Goal: Information Seeking & Learning: Learn about a topic

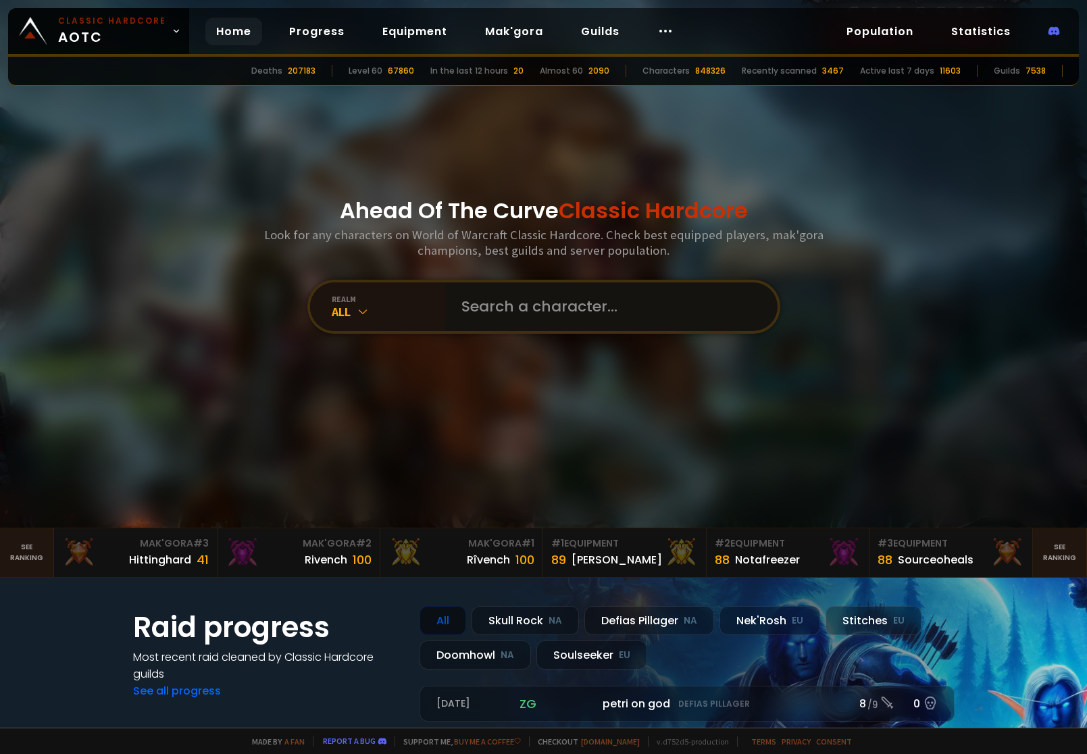
click at [501, 304] on input "text" at bounding box center [607, 306] width 308 height 49
click at [99, 551] on div "Hittinghard 41" at bounding box center [135, 560] width 146 height 18
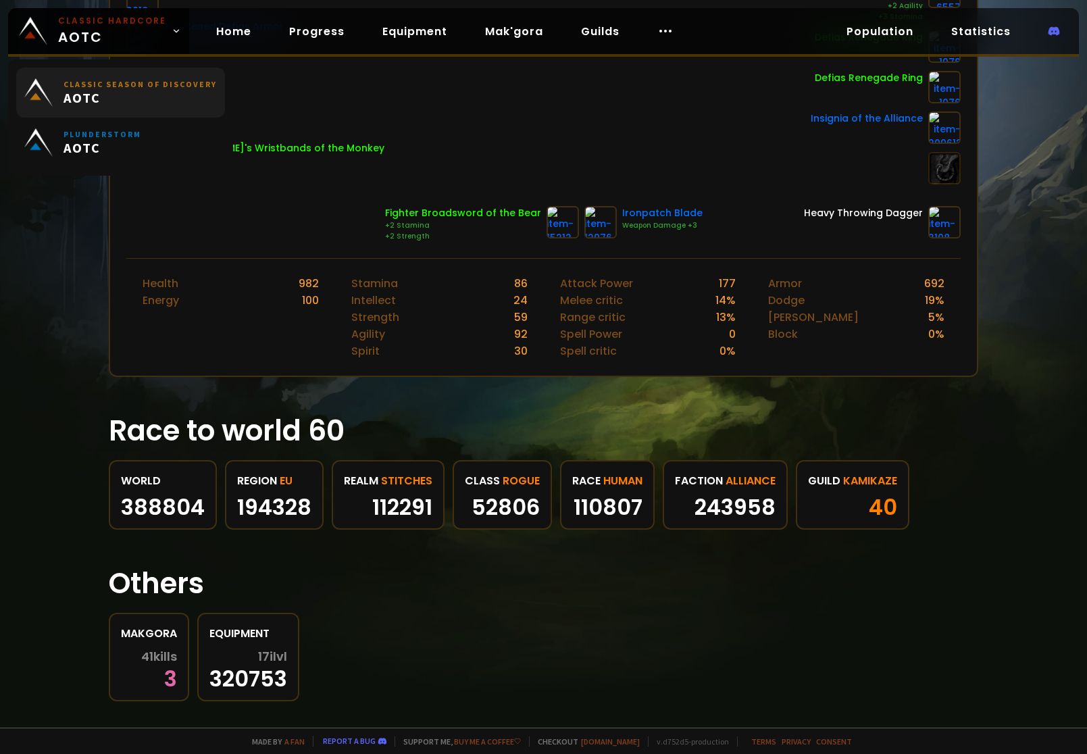
scroll to position [405, 0]
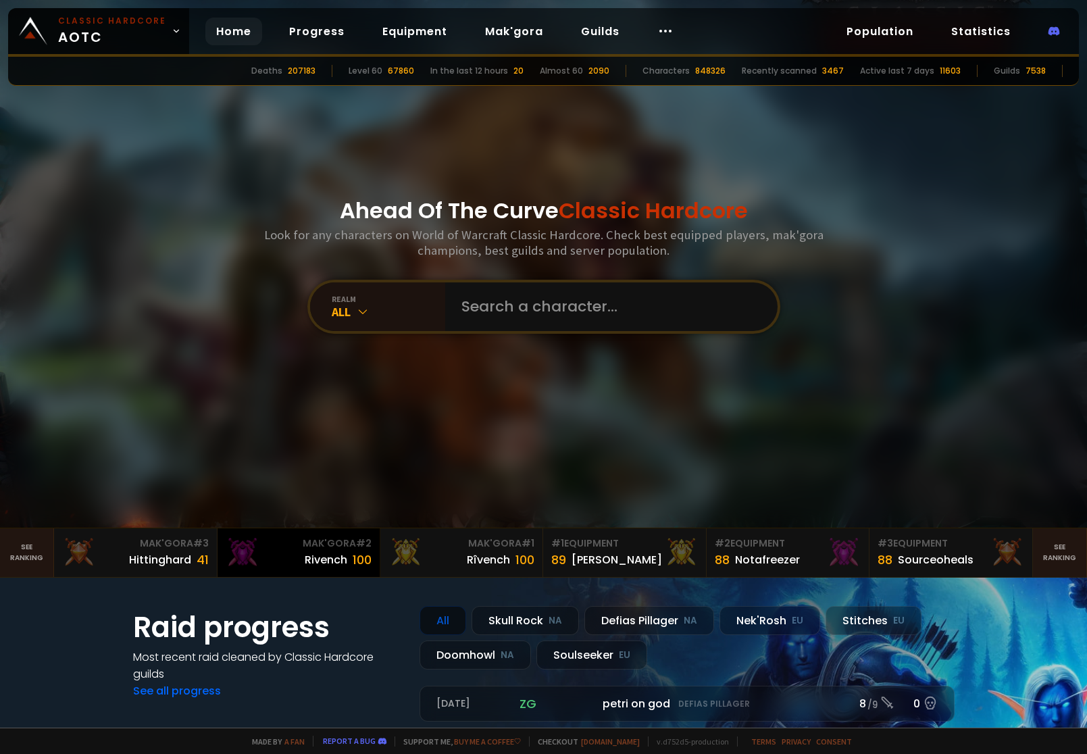
click at [315, 566] on div "Rivench" at bounding box center [326, 559] width 43 height 17
click at [576, 325] on input "text" at bounding box center [607, 306] width 308 height 49
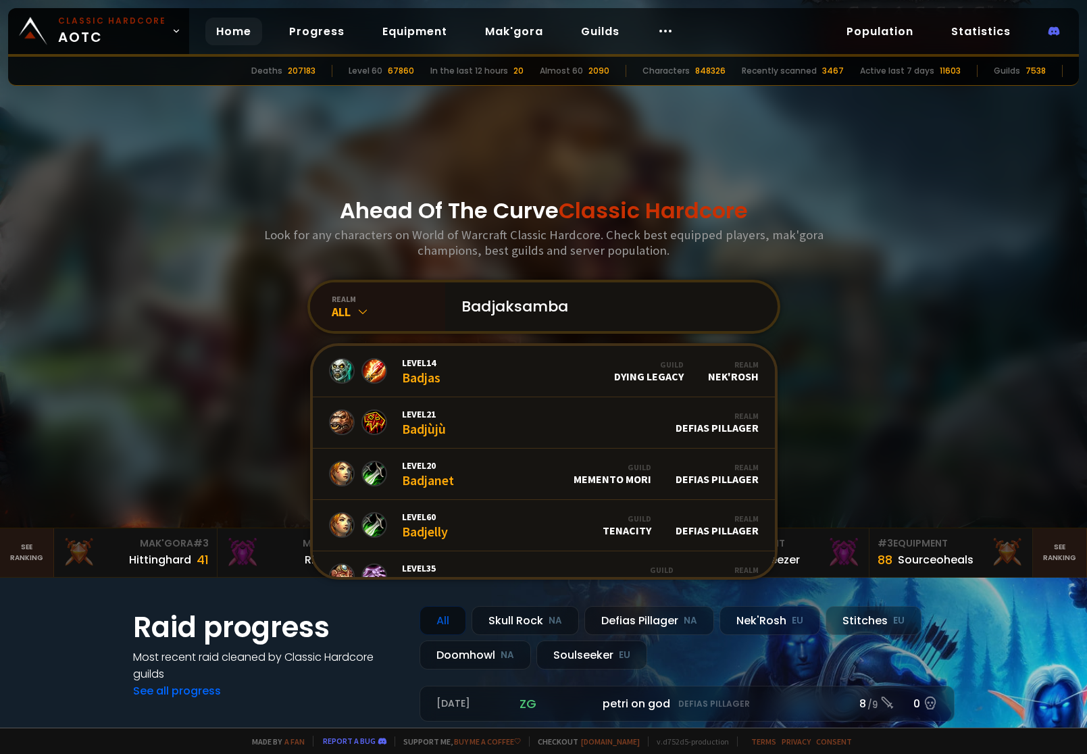
type input "Badjaksambal"
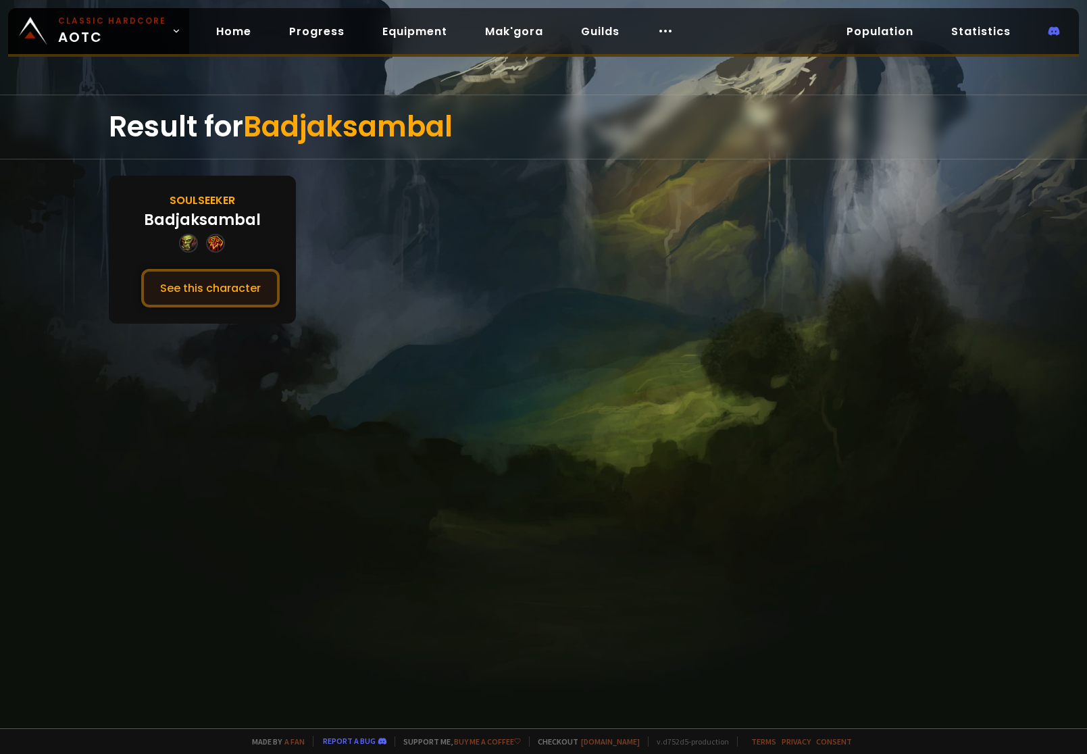
click at [247, 302] on button "See this character" at bounding box center [210, 288] width 139 height 39
click at [657, 34] on icon at bounding box center [665, 31] width 16 height 16
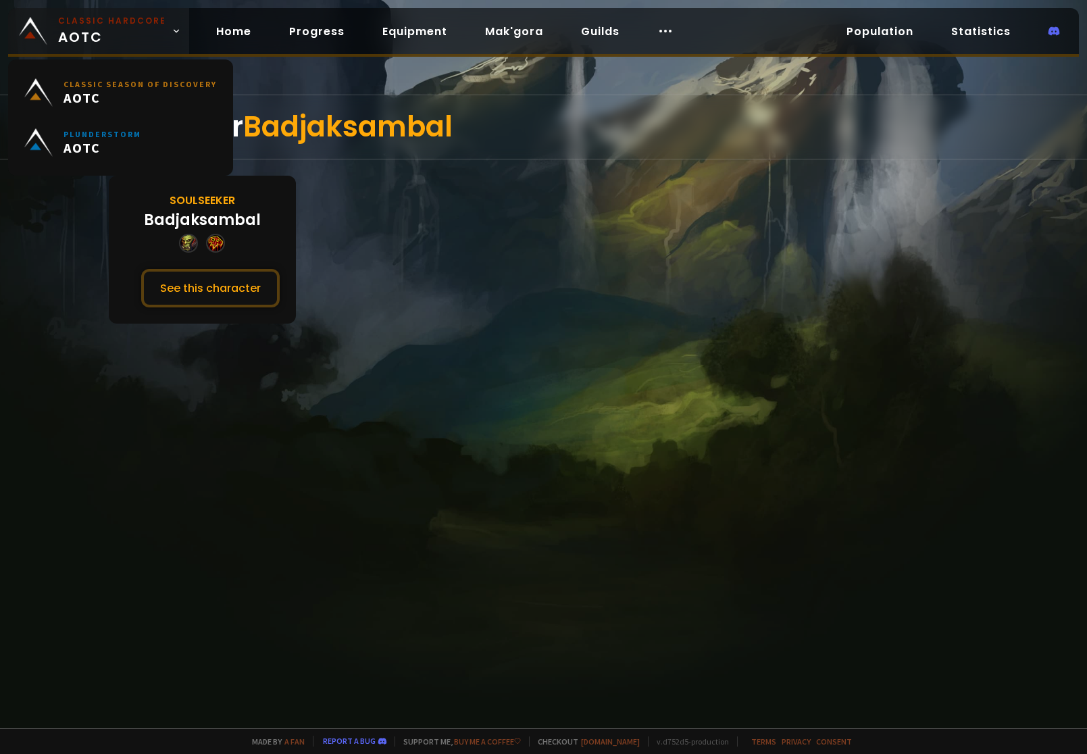
click at [117, 39] on span "Classic Hardcore AOTC" at bounding box center [112, 31] width 108 height 32
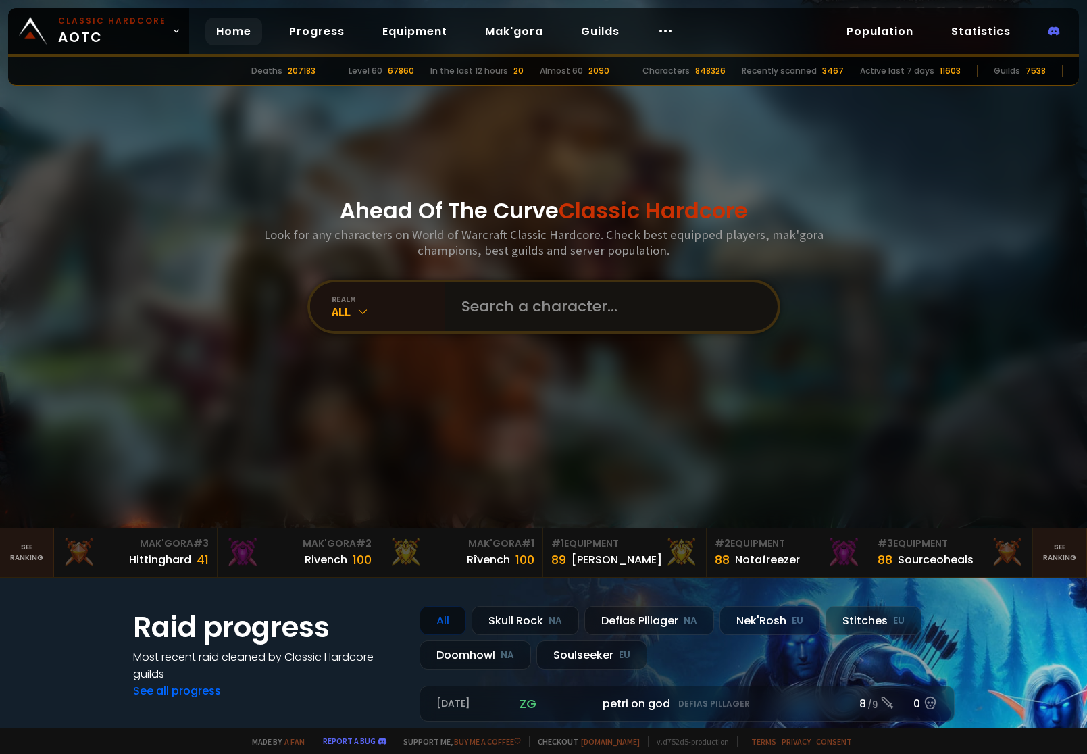
click at [518, 315] on input "text" at bounding box center [607, 306] width 308 height 49
type input "griftefrid"
drag, startPoint x: 528, startPoint y: 337, endPoint x: 523, endPoint y: 320, distance: 17.7
click at [528, 336] on div "Ahead Of The Curve Classic Hardcore Look for any characters on World of Warcraf…" at bounding box center [543, 264] width 814 height 528
click at [522, 312] on input "text" at bounding box center [607, 306] width 308 height 49
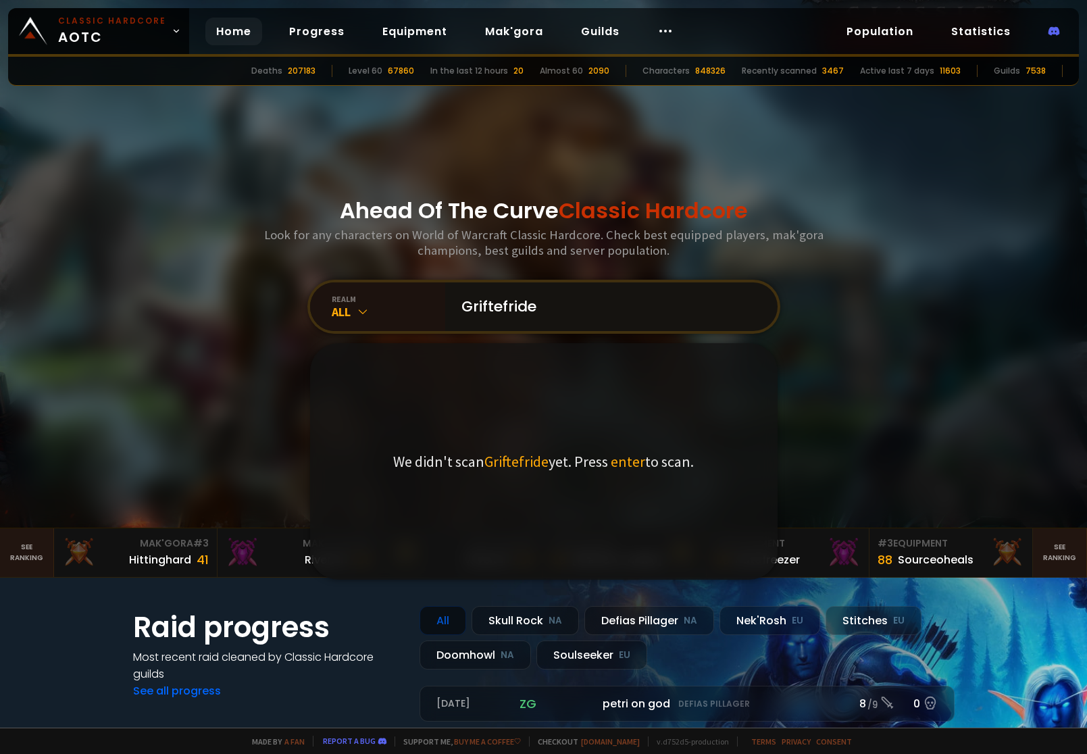
type input "Griftefrid"
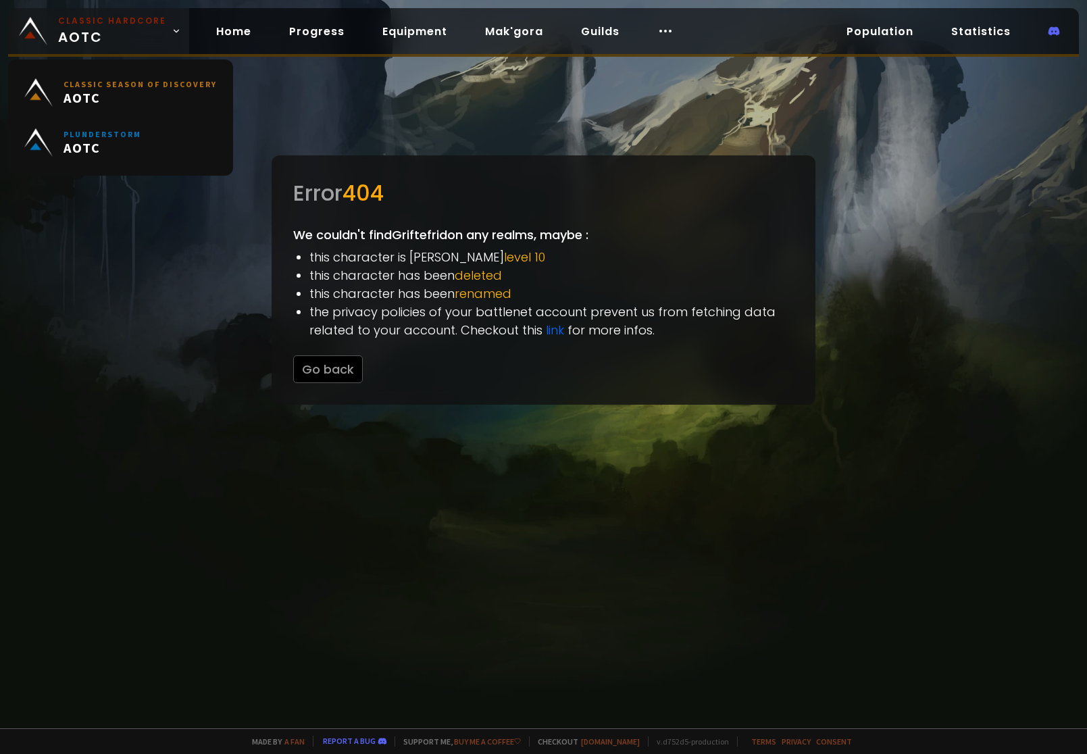
click at [58, 27] on span "Classic Hardcore AOTC" at bounding box center [112, 31] width 108 height 32
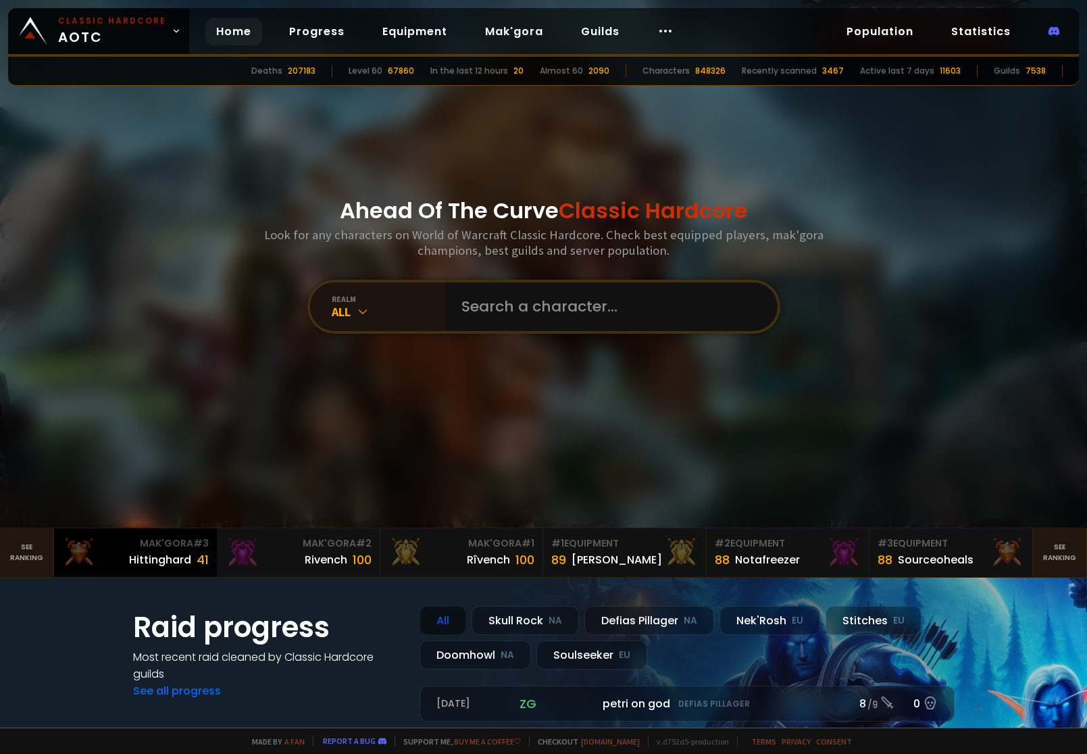
click at [137, 537] on div "Mak'Gora # 3" at bounding box center [135, 544] width 146 height 14
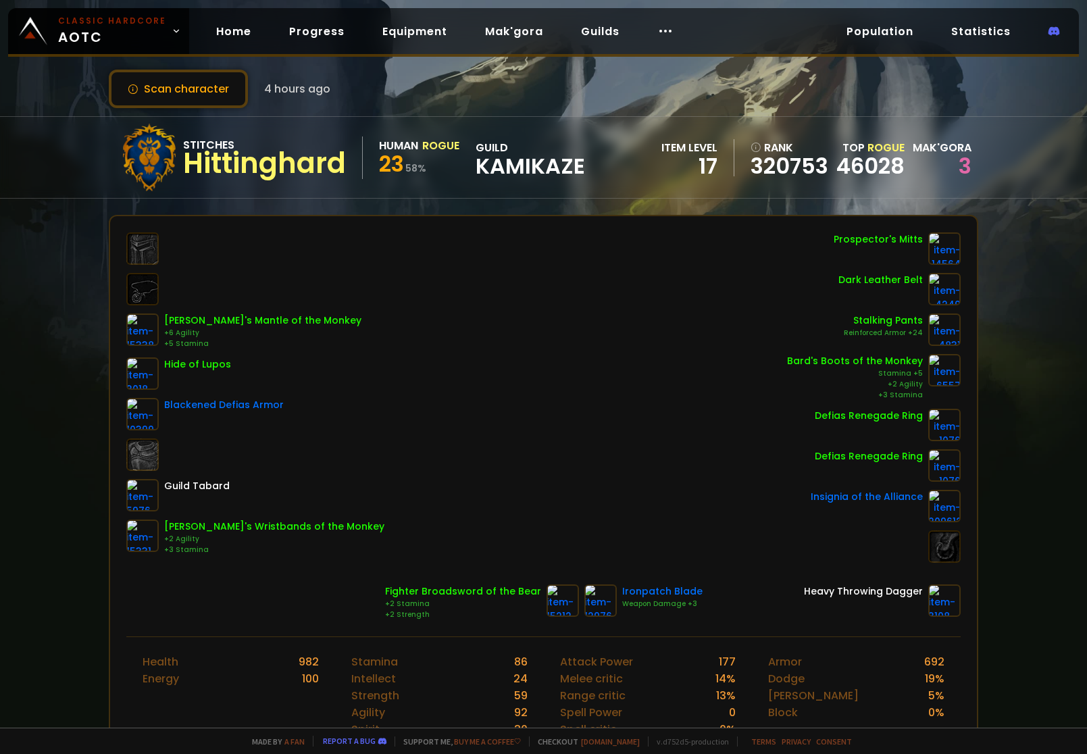
scroll to position [68, 0]
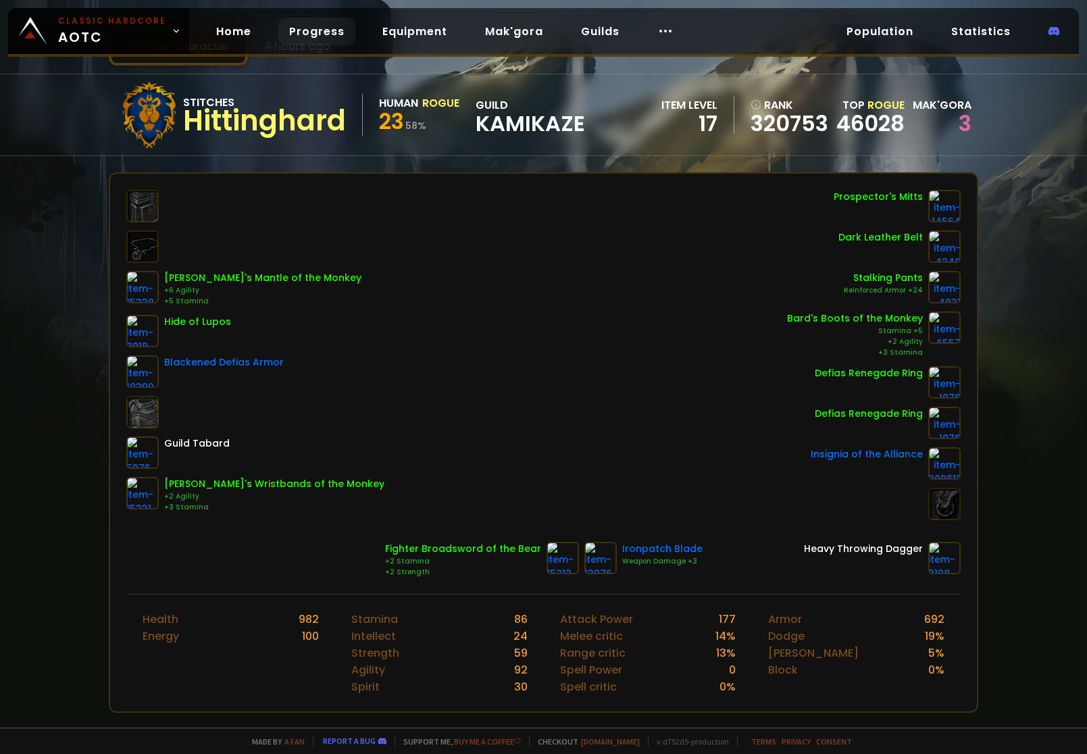
click at [295, 38] on link "Progress" at bounding box center [316, 32] width 77 height 28
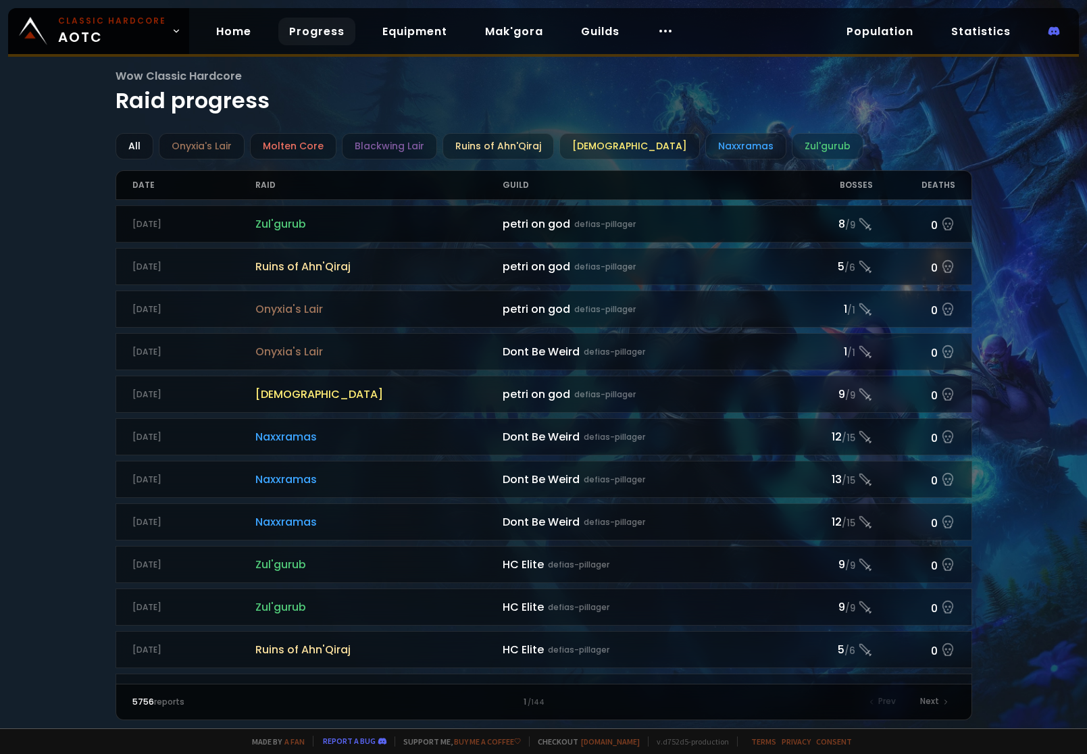
click at [519, 226] on div "petri on god defias-pillager" at bounding box center [647, 224] width 288 height 17
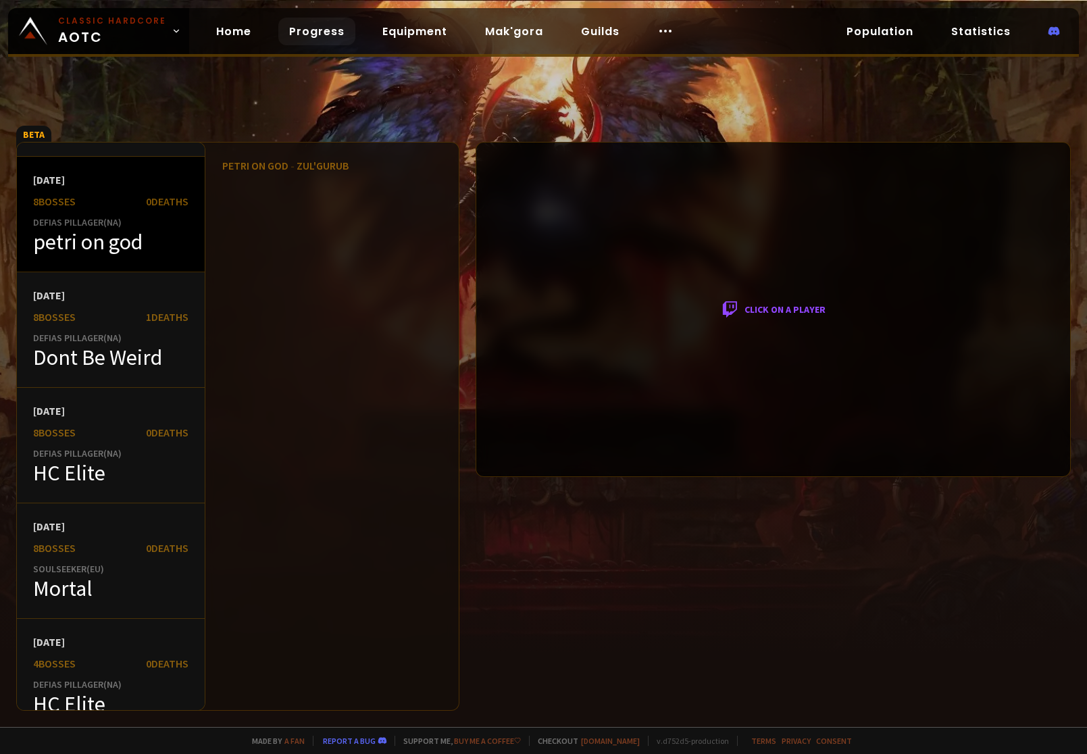
scroll to position [338, 0]
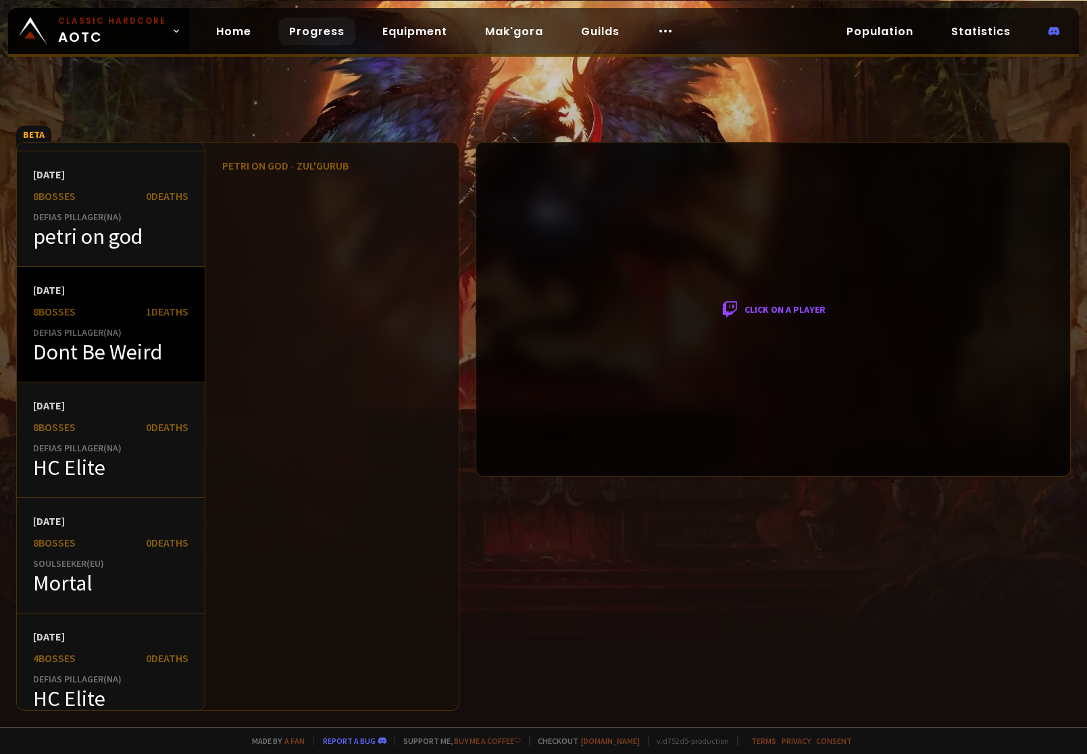
click at [136, 326] on div "[DATE] 8 bosses 1 Deaths Defias Pillager ( NA ) Dont Be Weird" at bounding box center [111, 325] width 188 height 116
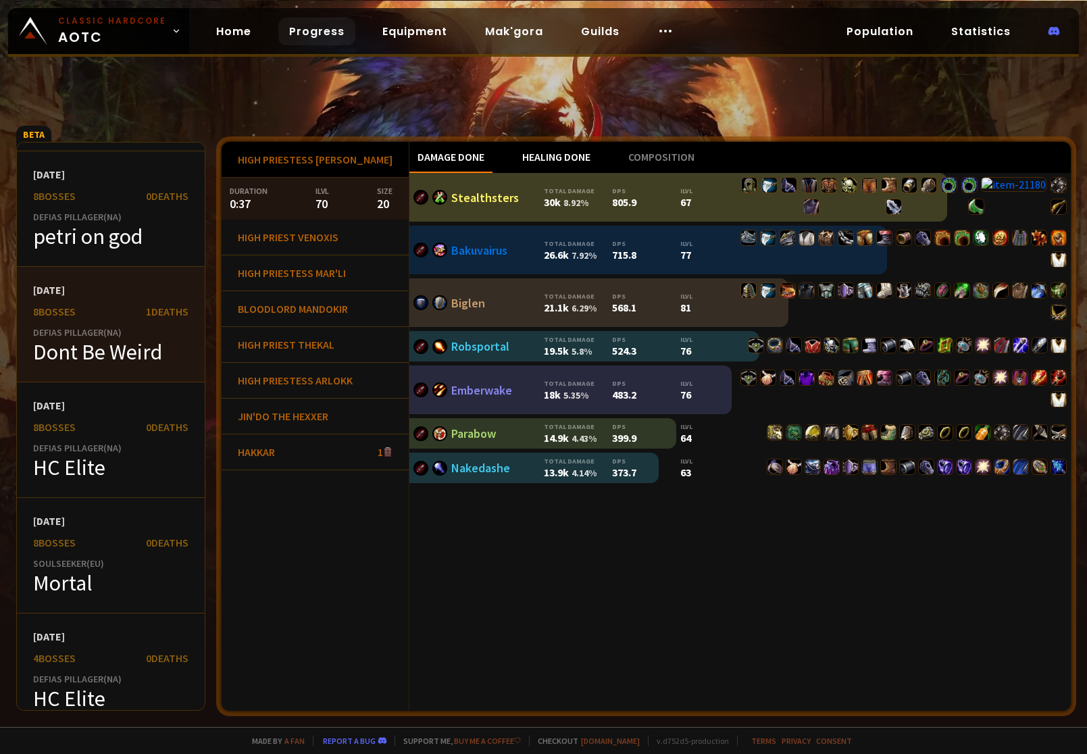
click at [514, 154] on div "Healing done" at bounding box center [556, 157] width 84 height 31
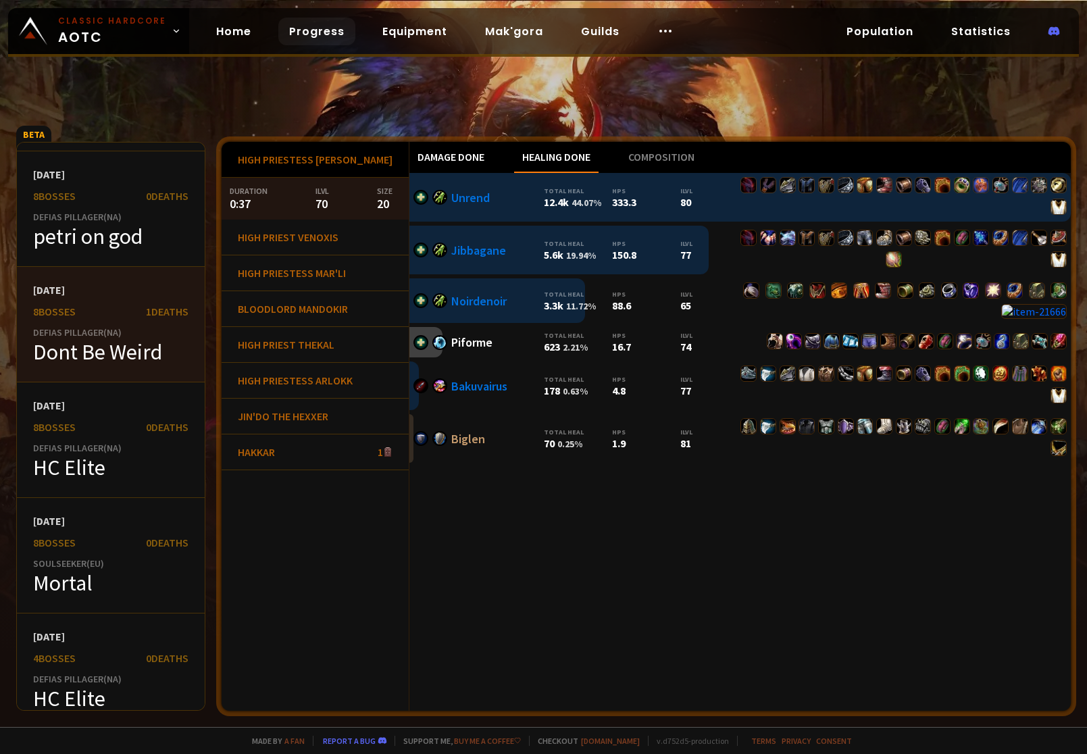
click at [437, 159] on div "Damage done" at bounding box center [450, 157] width 83 height 31
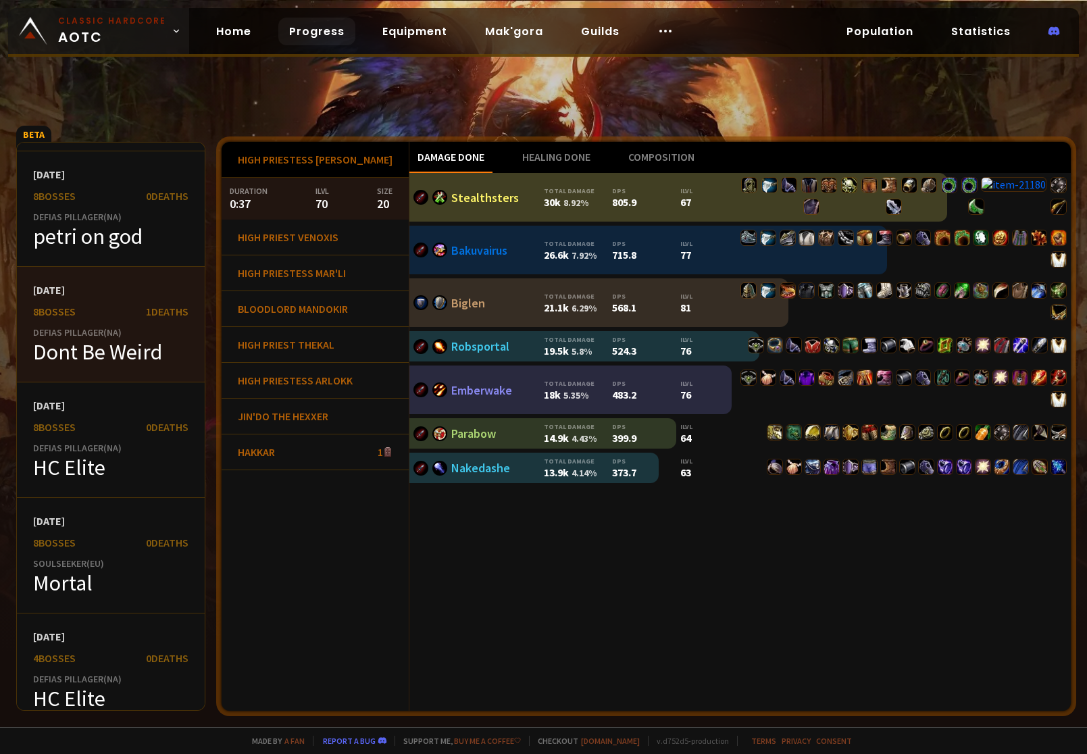
click at [84, 41] on span "Classic Hardcore AOTC" at bounding box center [112, 31] width 108 height 32
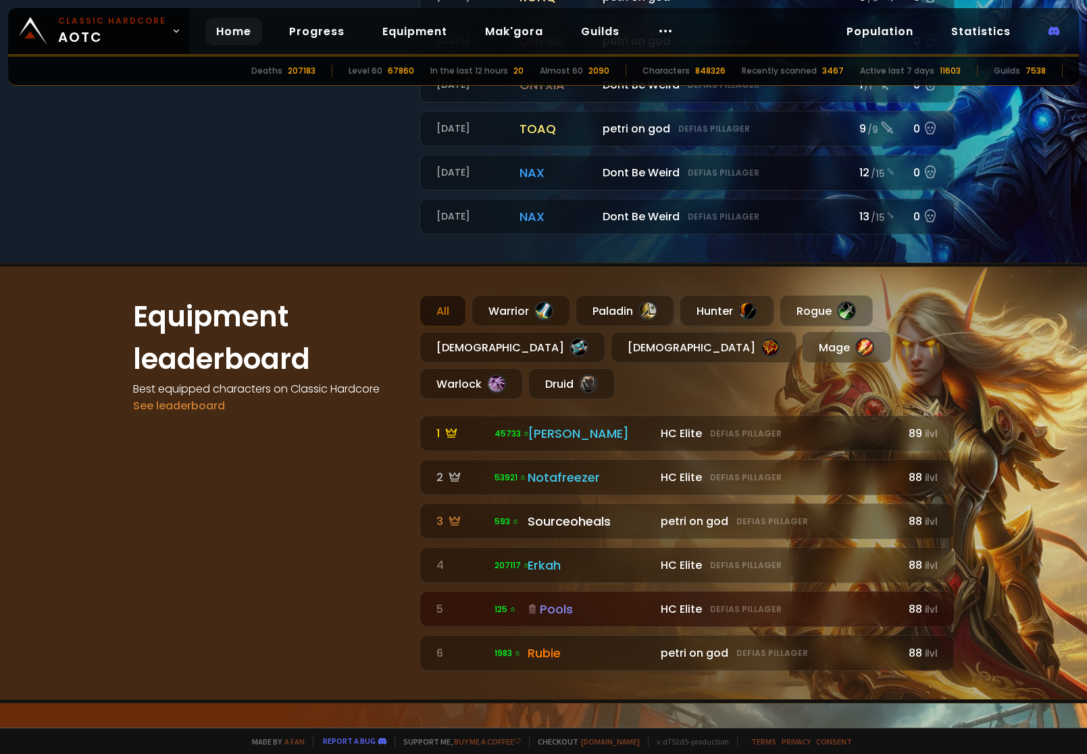
scroll to position [811, 0]
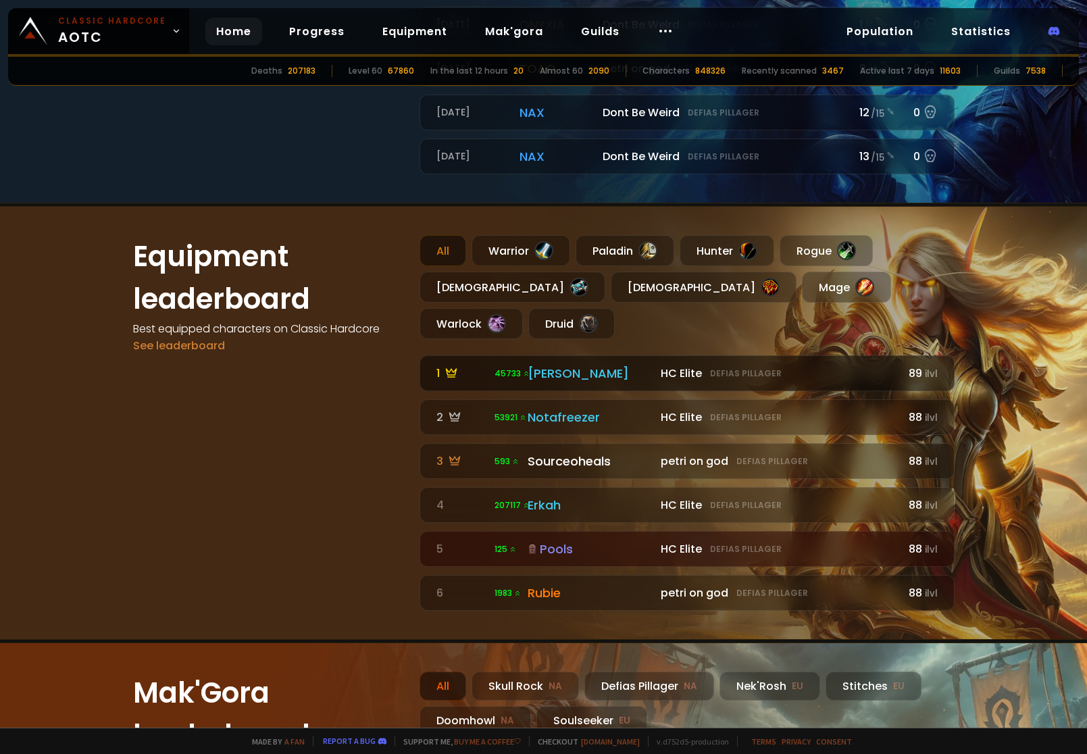
click at [563, 364] on div "[PERSON_NAME]" at bounding box center [591, 373] width 126 height 18
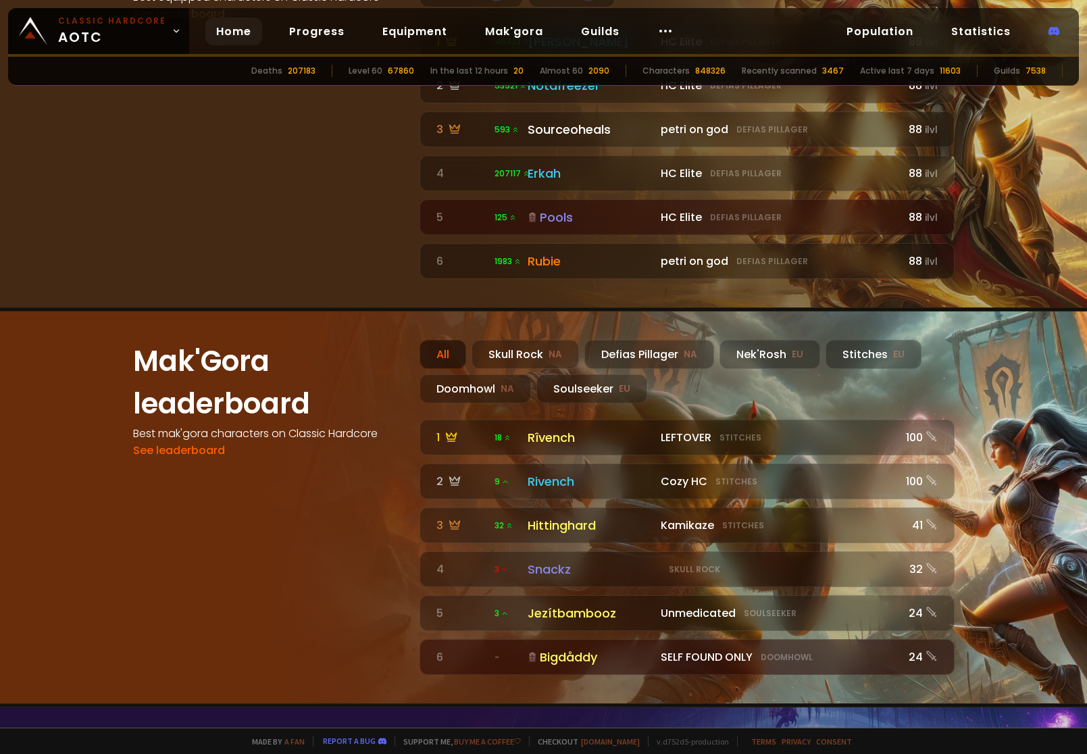
scroll to position [1149, 0]
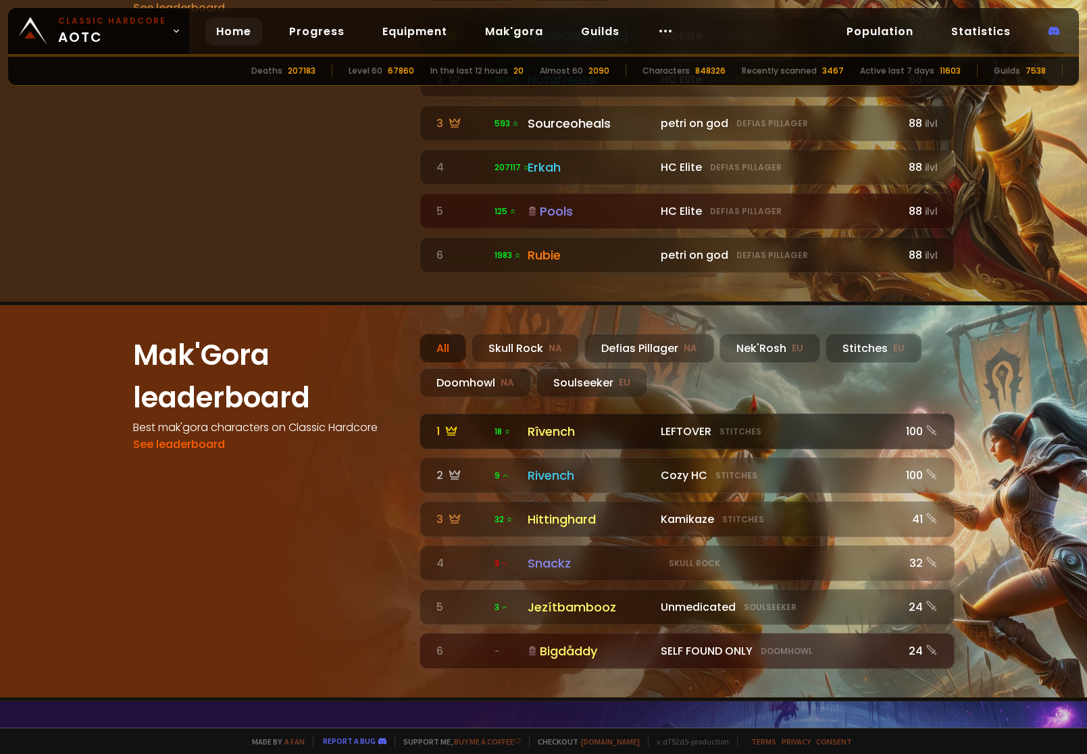
click at [622, 422] on div "Rîvench" at bounding box center [591, 431] width 126 height 18
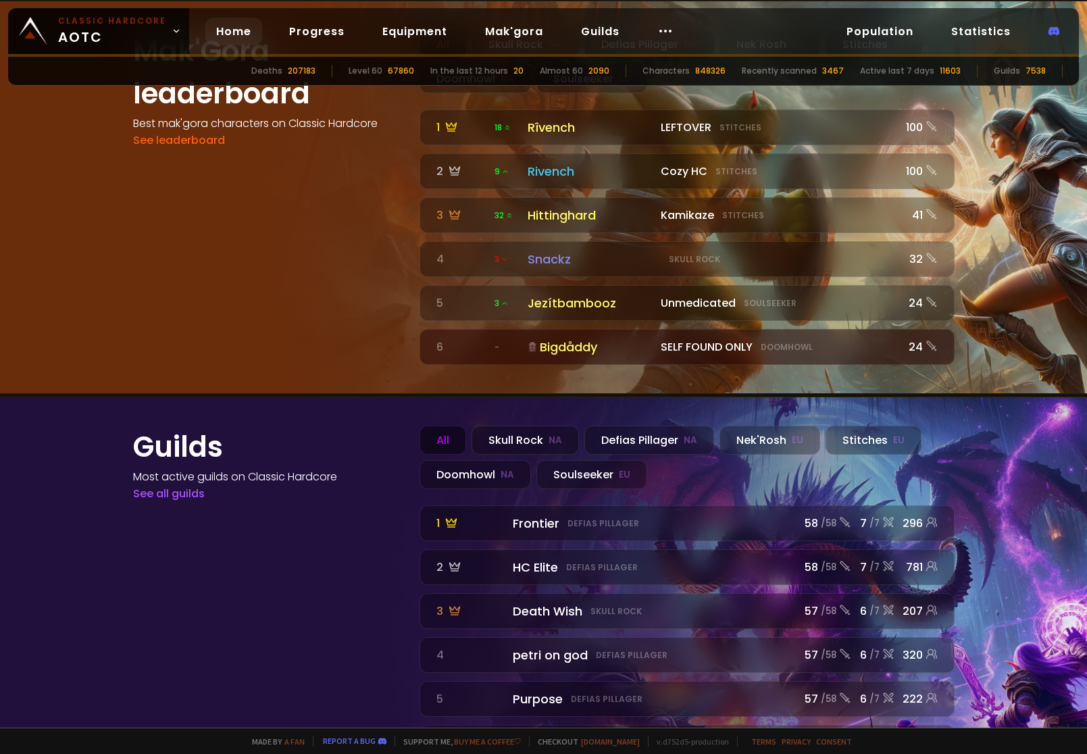
scroll to position [1457, 0]
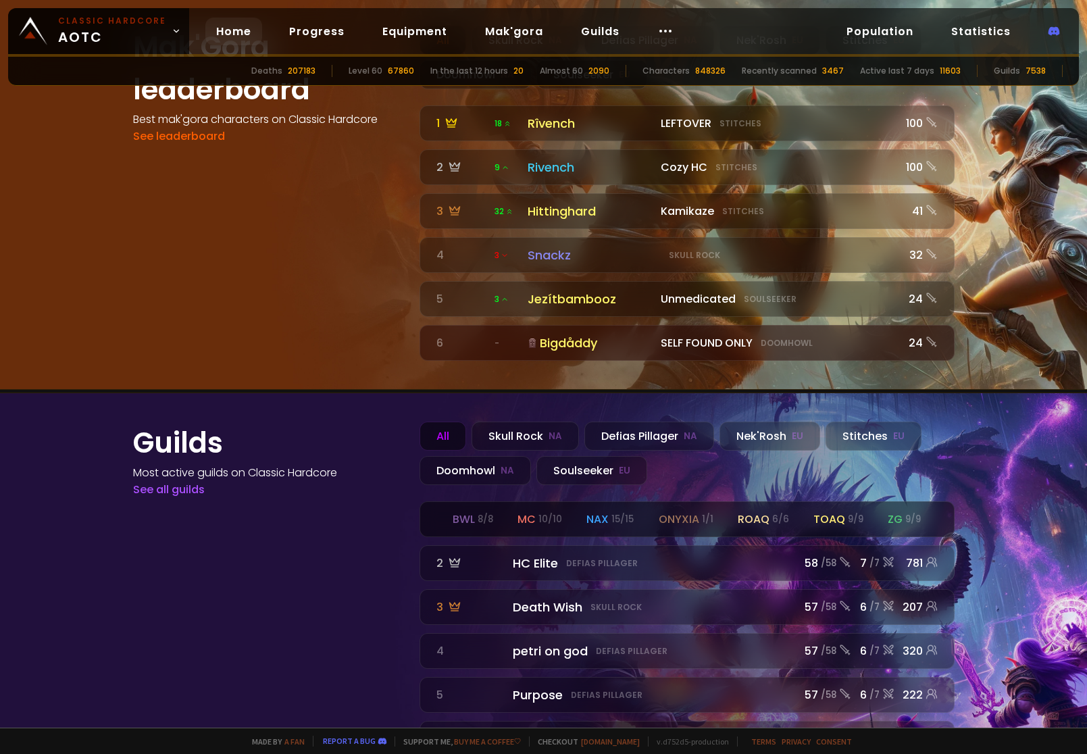
click at [630, 502] on div "bwl 8 / 8 mc 10 / 10 nax 15 / 15 onyxia 1 / 1 roaq 6 / 6 toaq 9 / 9 zg 9 / 9" at bounding box center [687, 519] width 534 height 34
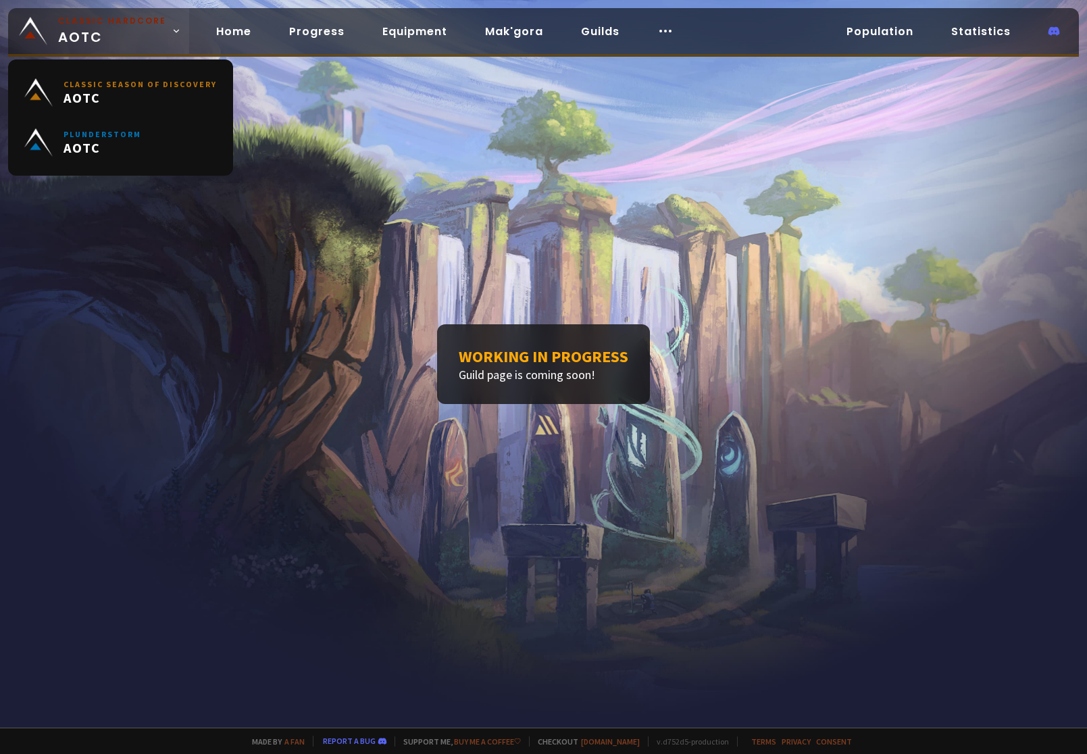
click at [106, 16] on small "Classic Hardcore" at bounding box center [112, 21] width 108 height 12
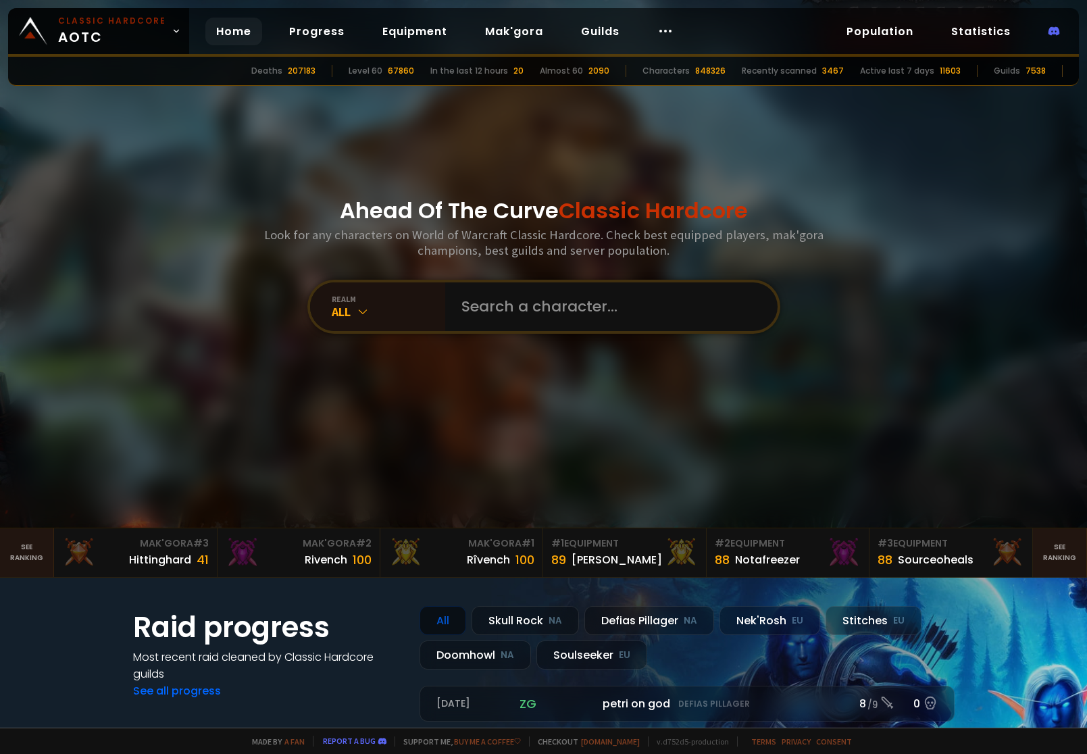
click at [245, 31] on link "Home" at bounding box center [233, 32] width 57 height 28
click at [672, 29] on div at bounding box center [666, 32] width 38 height 28
drag, startPoint x: 650, startPoint y: 24, endPoint x: 659, endPoint y: 46, distance: 23.3
click at [657, 25] on icon at bounding box center [665, 31] width 16 height 16
click at [653, 76] on link "Race to 60" at bounding box center [659, 71] width 117 height 30
